Goal: Task Accomplishment & Management: Use online tool/utility

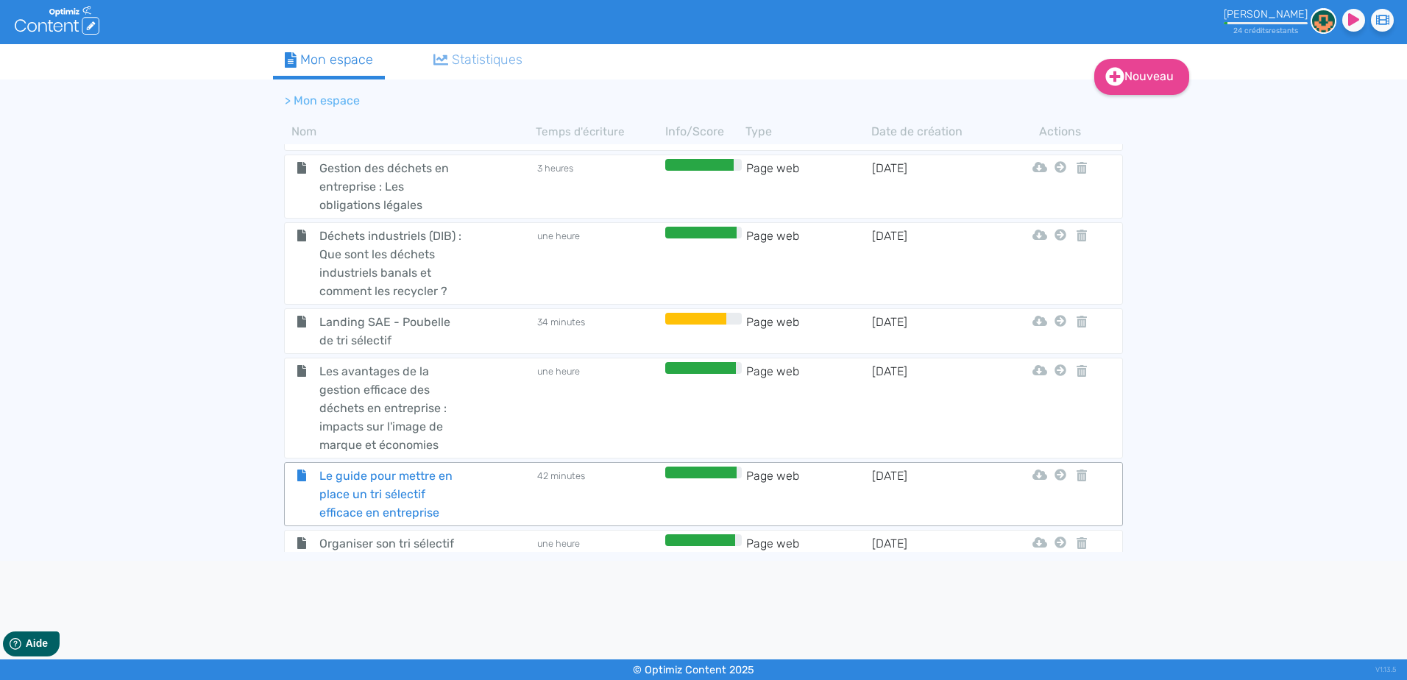
scroll to position [506, 0]
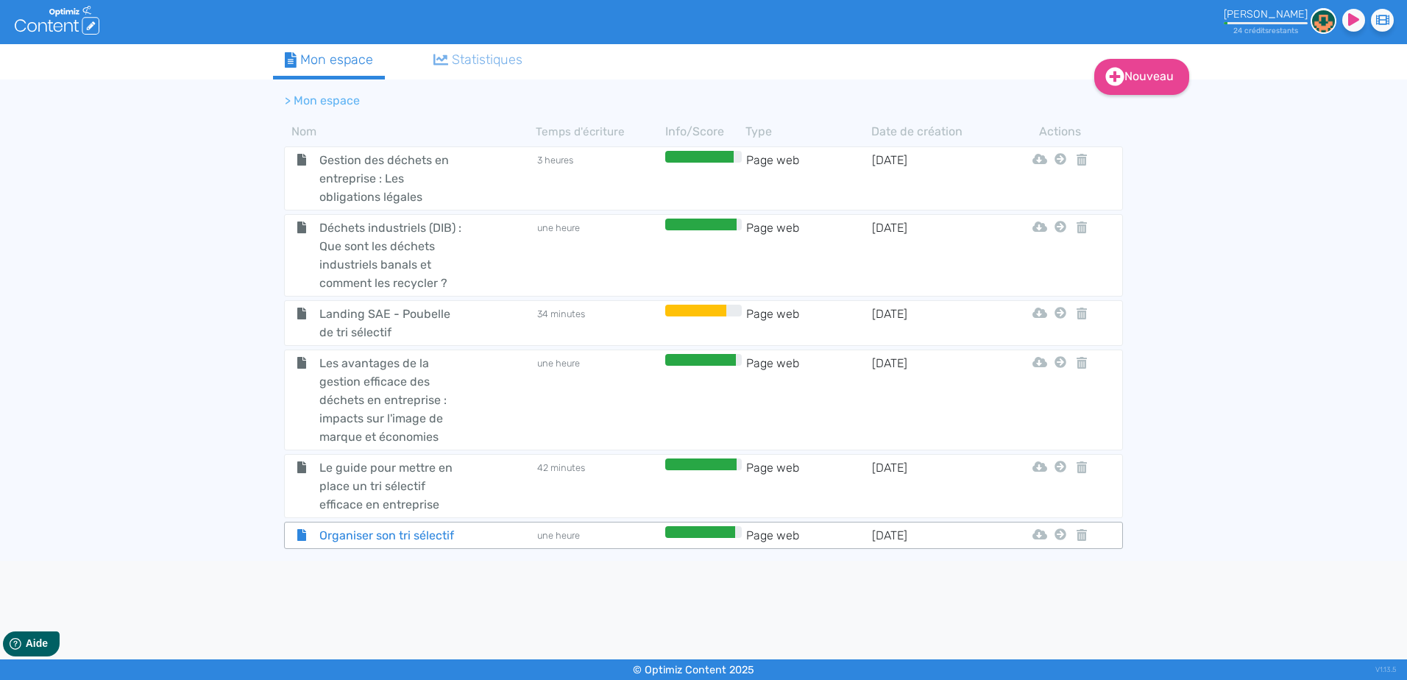
click at [467, 532] on span "Organiser son tri sélectif" at bounding box center [391, 535] width 166 height 18
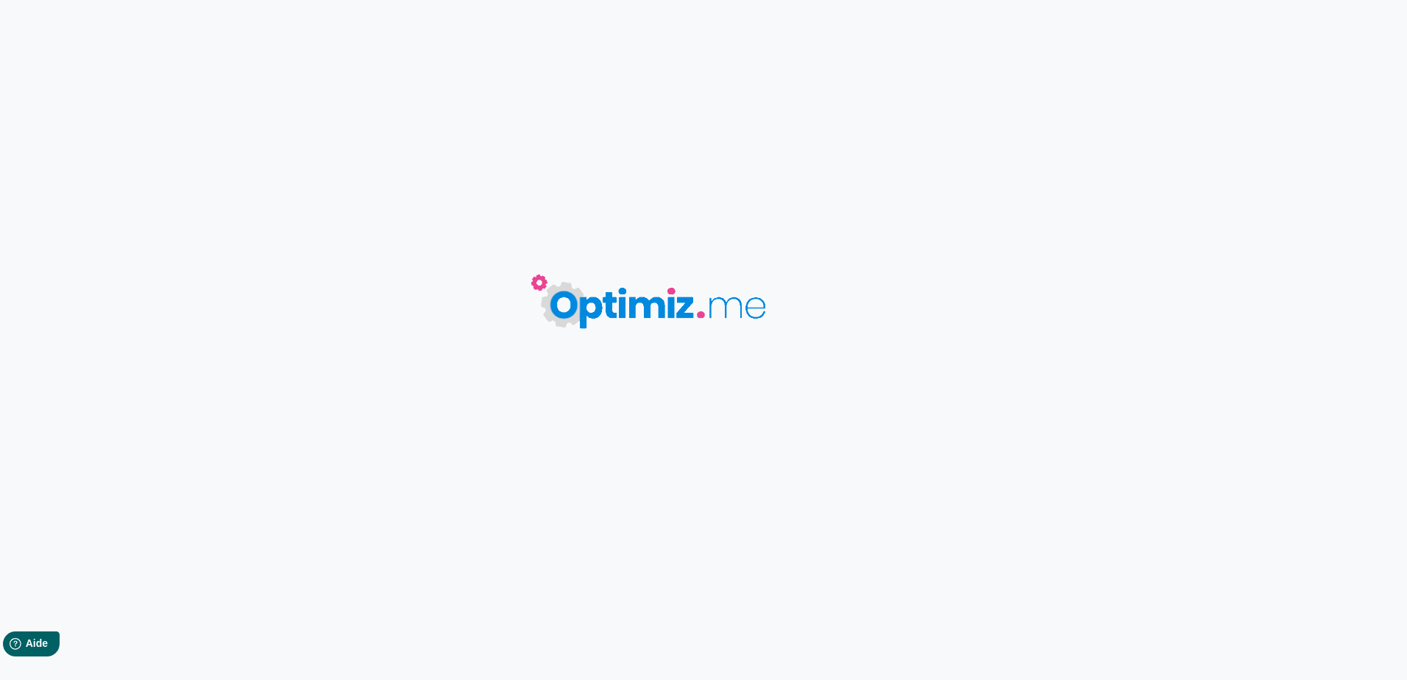
type input "Organiser son tri sélectif"
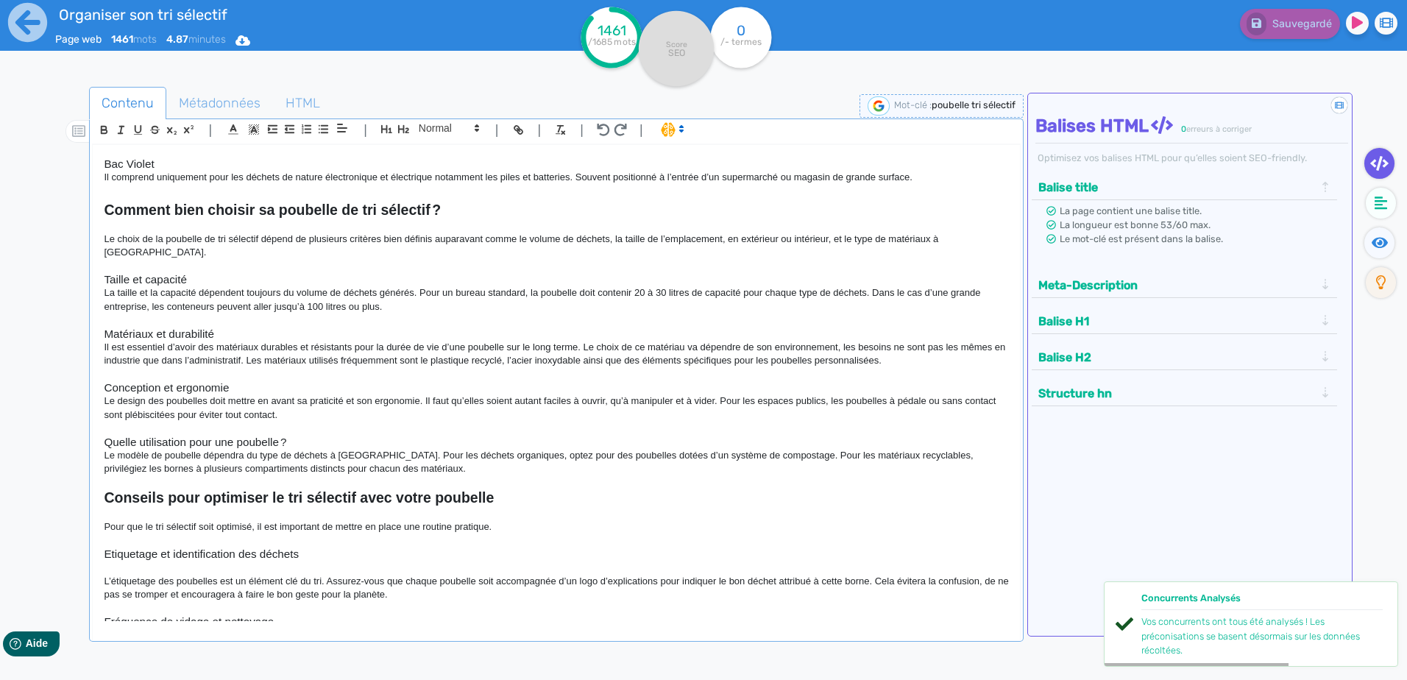
scroll to position [1307, 0]
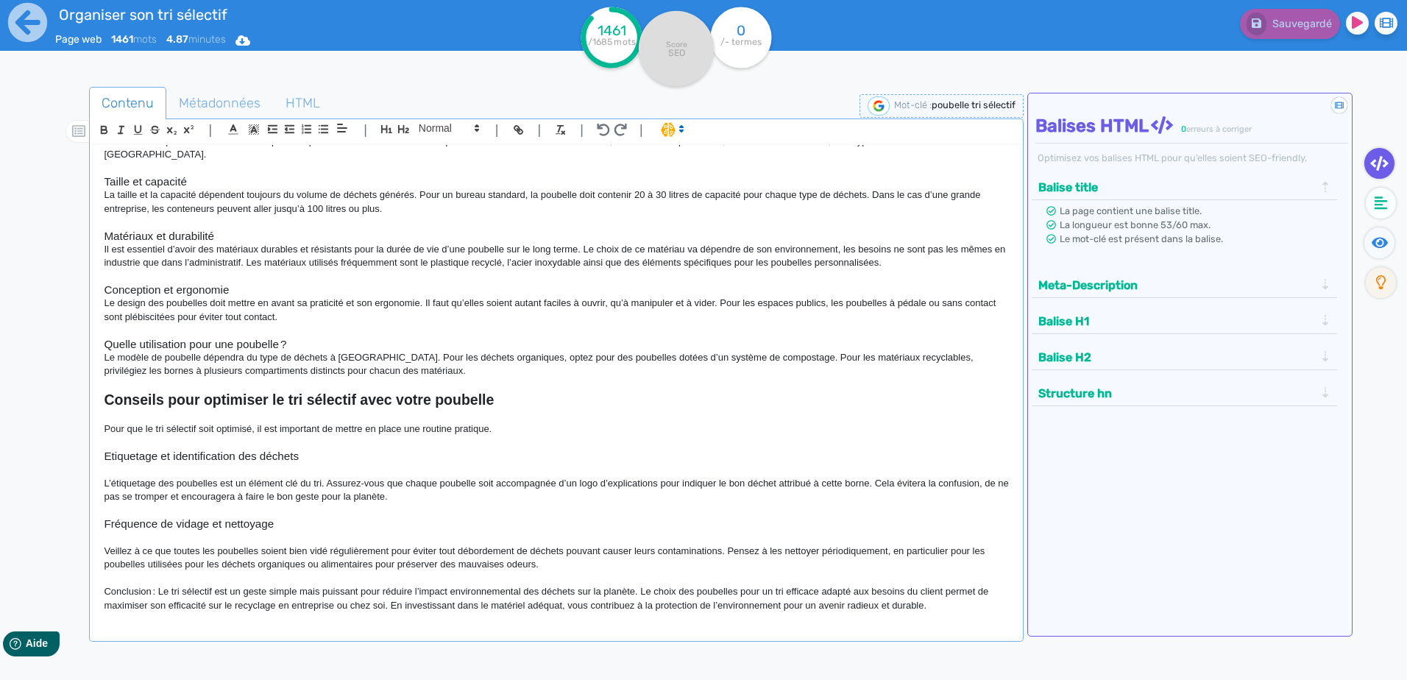
drag, startPoint x: 932, startPoint y: 606, endPoint x: 701, endPoint y: 601, distance: 230.4
click at [701, 601] on p "Conclusion : Le tri sélectif est un geste simple mais puissant pour réduire l’i…" at bounding box center [556, 598] width 905 height 27
copy p "de l’environnement pour un avenir radieux et durable."
click at [10, 17] on icon at bounding box center [27, 22] width 39 height 39
